Goal: Information Seeking & Learning: Learn about a topic

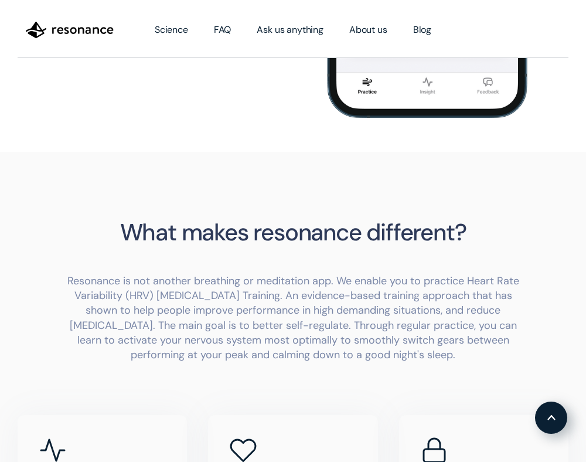
scroll to position [629, 0]
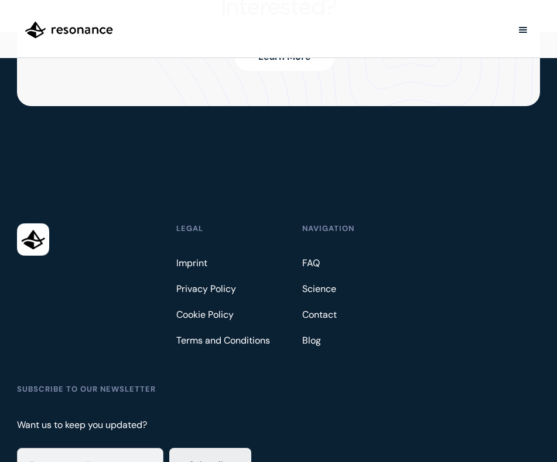
scroll to position [2916, 0]
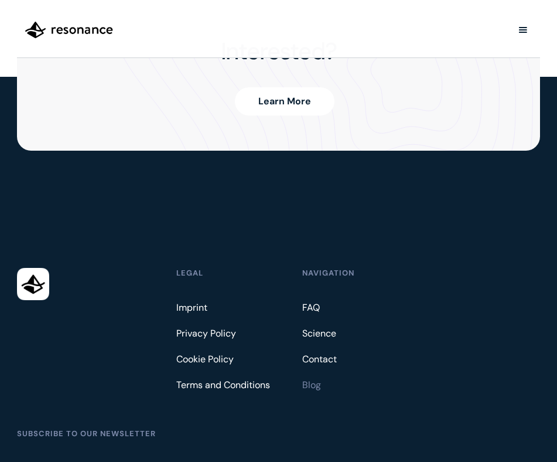
click at [317, 375] on link "Blog" at bounding box center [313, 384] width 22 height 19
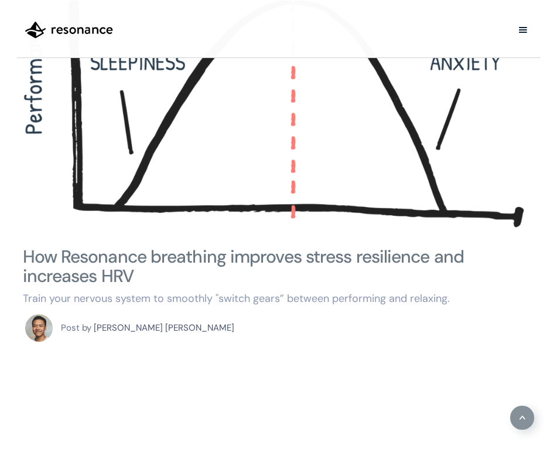
scroll to position [406, 0]
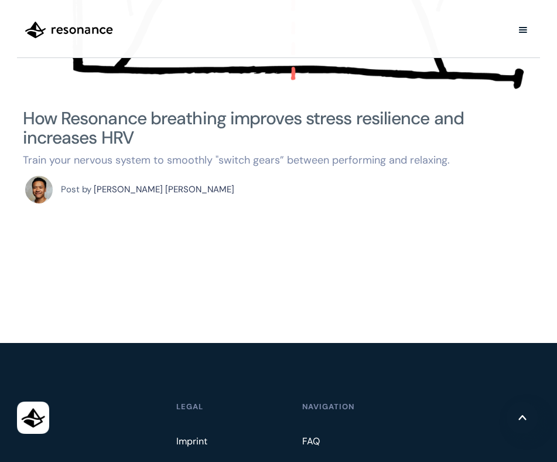
click at [112, 185] on div "[PERSON_NAME] [PERSON_NAME]" at bounding box center [164, 189] width 141 height 9
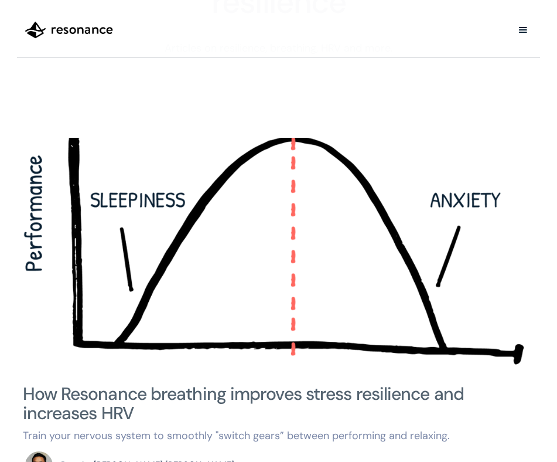
scroll to position [12, 0]
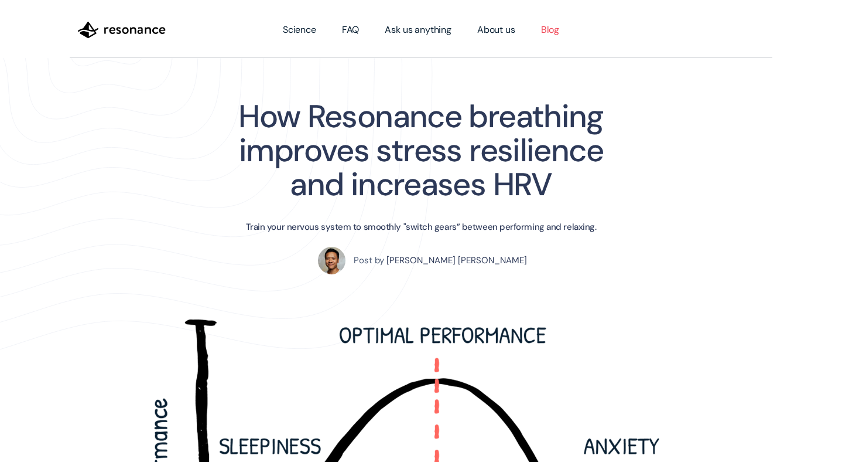
click at [549, 26] on link "Blog" at bounding box center [550, 29] width 44 height 33
